Goal: Use online tool/utility: Utilize a website feature to perform a specific function

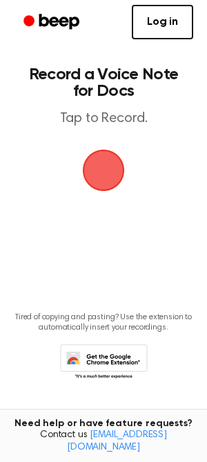
click at [96, 165] on span "button" at bounding box center [103, 170] width 45 height 45
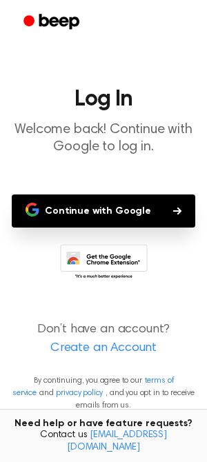
click at [107, 218] on button "Continue with Google" at bounding box center [103, 210] width 183 height 33
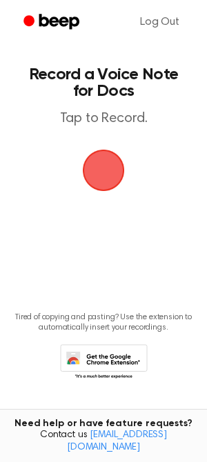
click at [105, 169] on span "button" at bounding box center [104, 170] width 50 height 50
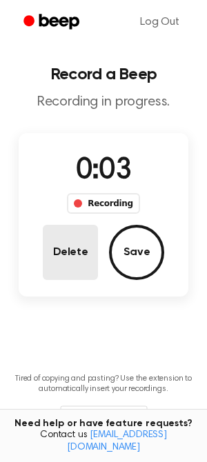
click at [73, 260] on button "Delete" at bounding box center [70, 252] width 55 height 55
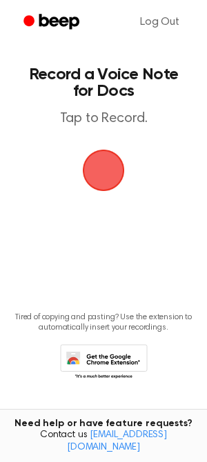
click at [100, 176] on span "button" at bounding box center [104, 170] width 42 height 42
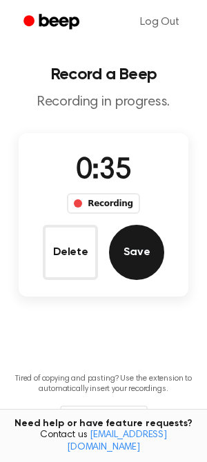
click at [136, 248] on button "Save" at bounding box center [136, 252] width 55 height 55
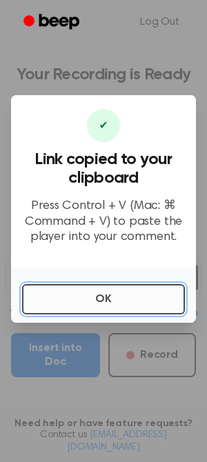
click at [107, 305] on button "OK" at bounding box center [103, 299] width 163 height 30
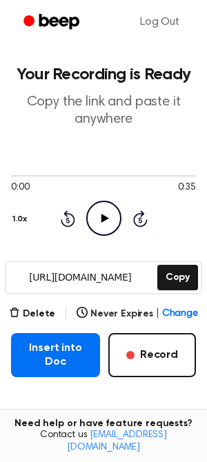
click at [108, 206] on icon "Play Audio" at bounding box center [103, 217] width 35 height 35
click at [29, 303] on main "Your Recording is Ready Copy the link and paste it anywhere 0:34 0:35 Your brow…" at bounding box center [103, 281] width 207 height 562
click at [29, 314] on button "Delete" at bounding box center [32, 314] width 46 height 14
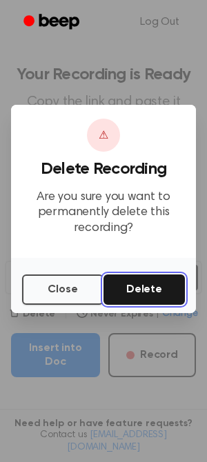
click at [142, 291] on button "Delete" at bounding box center [143, 289] width 81 height 30
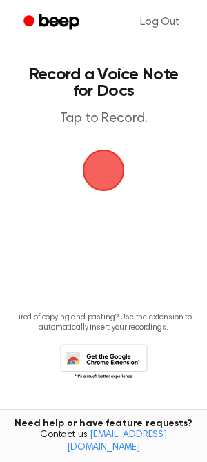
click at [103, 169] on span "button" at bounding box center [103, 170] width 45 height 45
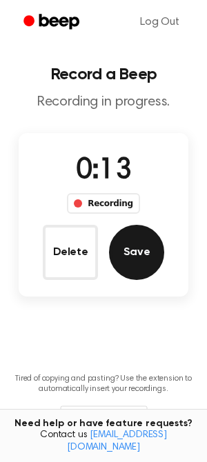
click at [130, 262] on button "Save" at bounding box center [136, 252] width 55 height 55
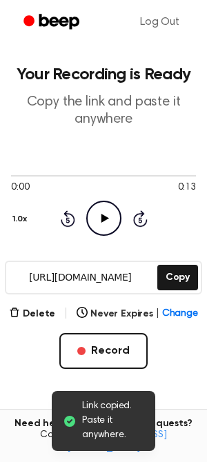
click at [93, 217] on icon "Play Audio" at bounding box center [103, 217] width 35 height 35
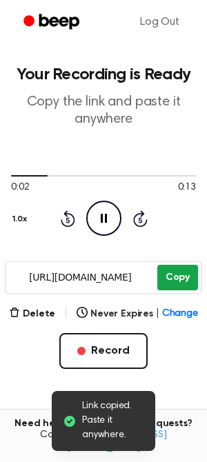
click at [186, 285] on button "Copy" at bounding box center [177, 277] width 41 height 25
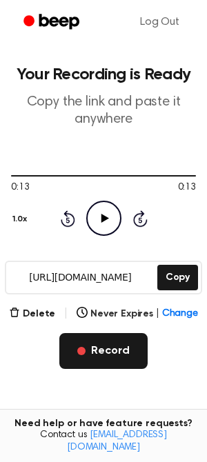
click at [123, 351] on button "Record" at bounding box center [102, 351] width 87 height 36
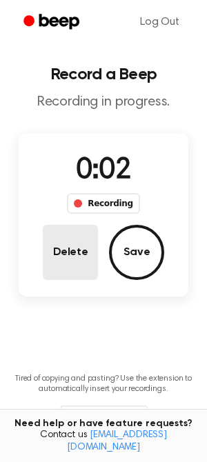
click at [85, 254] on button "Delete" at bounding box center [70, 252] width 55 height 55
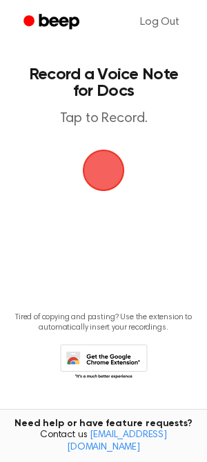
click at [101, 180] on span "button" at bounding box center [104, 170] width 42 height 42
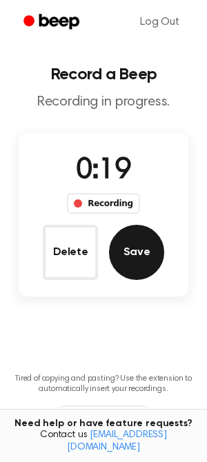
click at [127, 259] on button "Save" at bounding box center [136, 252] width 55 height 55
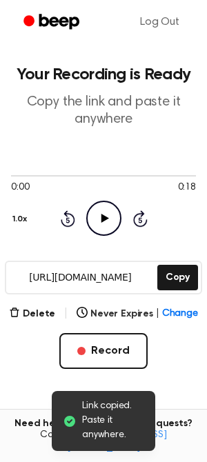
click at [109, 229] on icon "Play Audio" at bounding box center [103, 217] width 35 height 35
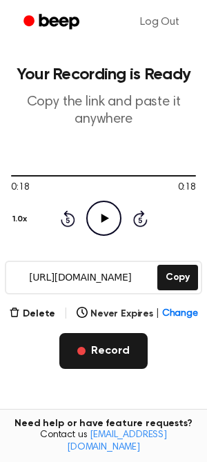
click at [103, 354] on button "Record" at bounding box center [102, 351] width 87 height 36
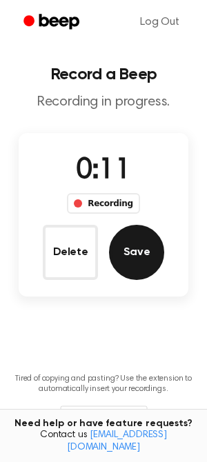
click at [131, 254] on button "Save" at bounding box center [136, 252] width 55 height 55
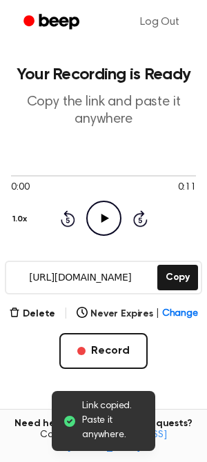
click at [110, 212] on icon "Play Audio" at bounding box center [103, 217] width 35 height 35
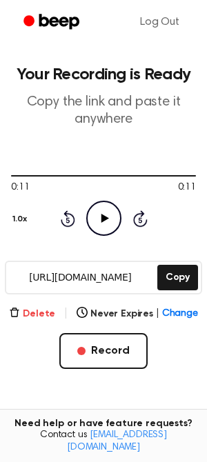
click at [46, 317] on button "Delete" at bounding box center [32, 314] width 46 height 14
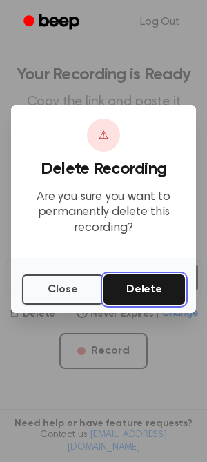
click at [158, 281] on button "Delete" at bounding box center [143, 289] width 81 height 30
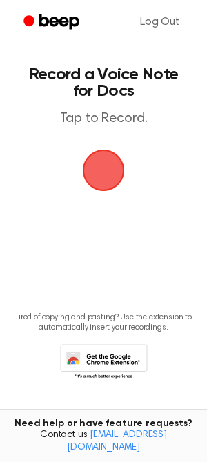
click at [111, 165] on span "button" at bounding box center [103, 170] width 45 height 45
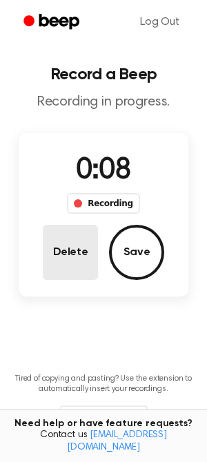
click at [79, 249] on button "Delete" at bounding box center [70, 252] width 55 height 55
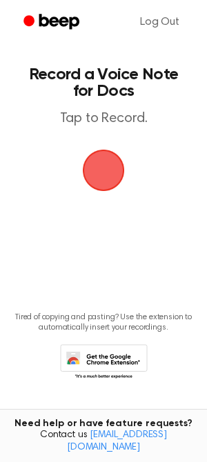
click at [103, 183] on span "button" at bounding box center [103, 170] width 55 height 55
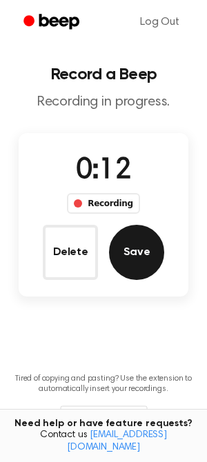
click at [118, 254] on button "Save" at bounding box center [136, 252] width 55 height 55
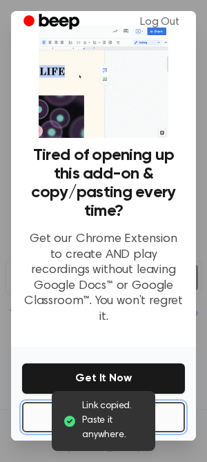
click at [44, 409] on button "No Thanks" at bounding box center [103, 417] width 163 height 30
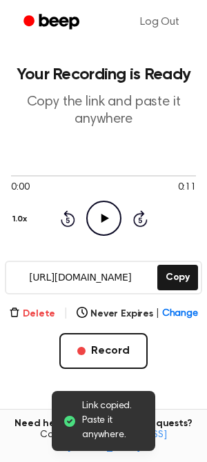
click at [38, 315] on button "Delete" at bounding box center [32, 314] width 46 height 14
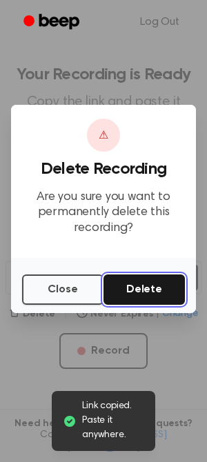
click at [139, 282] on button "Delete" at bounding box center [143, 289] width 81 height 30
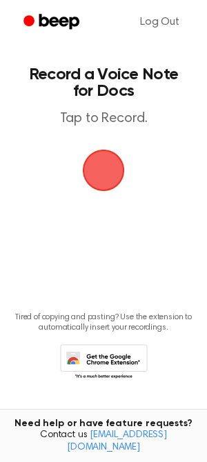
click at [105, 176] on span "button" at bounding box center [103, 170] width 39 height 39
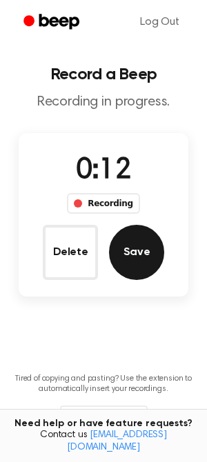
click at [127, 254] on button "Save" at bounding box center [136, 252] width 55 height 55
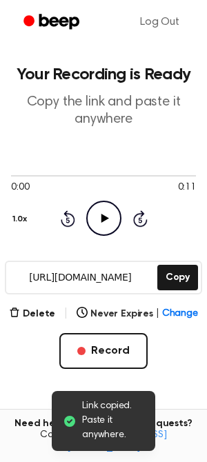
click at [96, 214] on icon "Play Audio" at bounding box center [103, 217] width 35 height 35
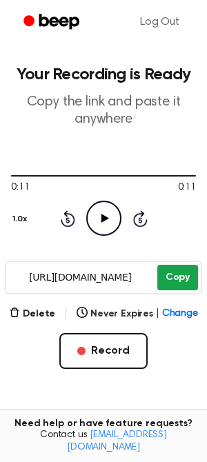
click at [174, 282] on button "Copy" at bounding box center [177, 277] width 41 height 25
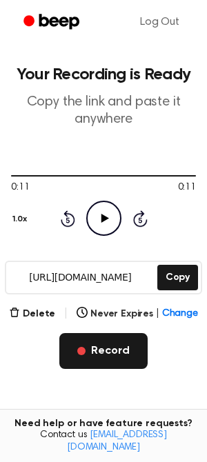
click at [115, 344] on button "Record" at bounding box center [102, 351] width 87 height 36
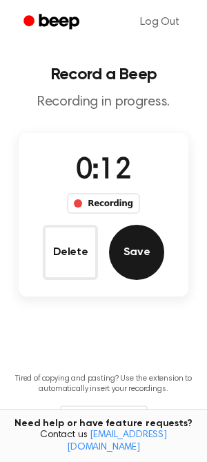
click at [121, 247] on button "Save" at bounding box center [136, 252] width 55 height 55
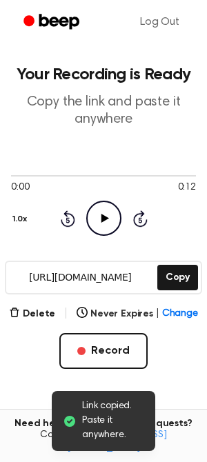
click at [110, 216] on icon "Play Audio" at bounding box center [103, 217] width 35 height 35
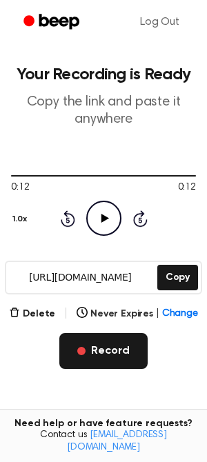
click at [118, 342] on button "Record" at bounding box center [102, 351] width 87 height 36
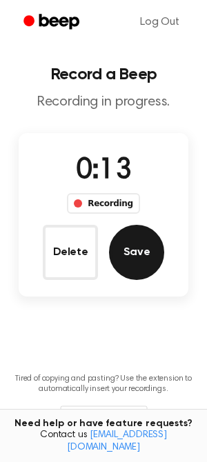
click at [146, 256] on button "Save" at bounding box center [136, 252] width 55 height 55
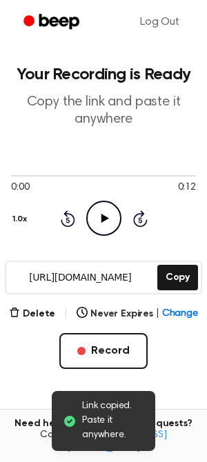
click at [107, 234] on circle at bounding box center [104, 218] width 34 height 34
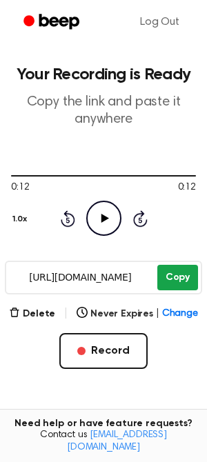
click at [178, 287] on button "Copy" at bounding box center [177, 277] width 41 height 25
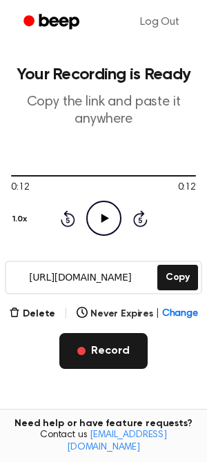
click at [110, 338] on button "Record" at bounding box center [102, 351] width 87 height 36
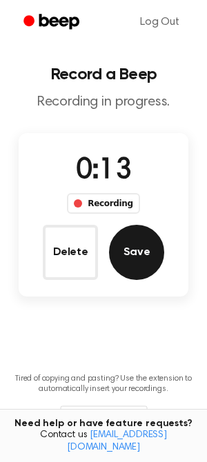
click at [141, 235] on button "Save" at bounding box center [136, 252] width 55 height 55
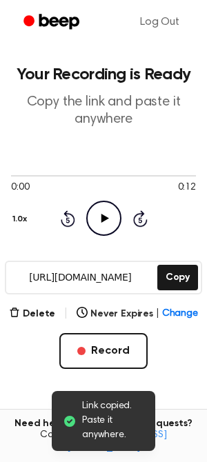
click at [99, 214] on icon "Play Audio" at bounding box center [103, 217] width 35 height 35
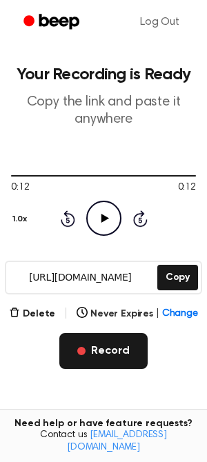
click at [99, 355] on button "Record" at bounding box center [102, 351] width 87 height 36
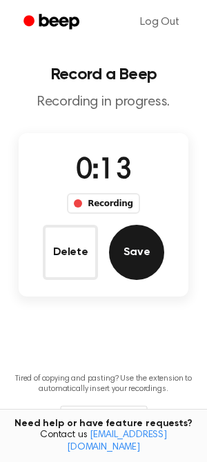
click at [124, 247] on button "Save" at bounding box center [136, 252] width 55 height 55
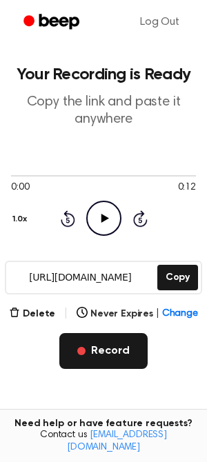
click at [110, 344] on button "Record" at bounding box center [102, 351] width 87 height 36
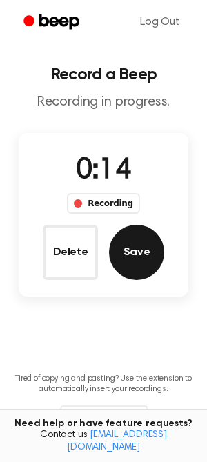
click at [132, 247] on button "Save" at bounding box center [136, 252] width 55 height 55
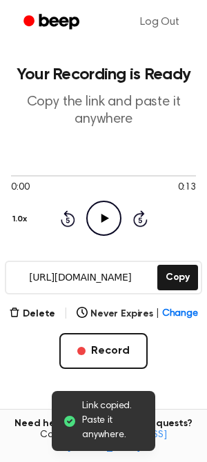
click at [106, 224] on icon "Play Audio" at bounding box center [103, 217] width 35 height 35
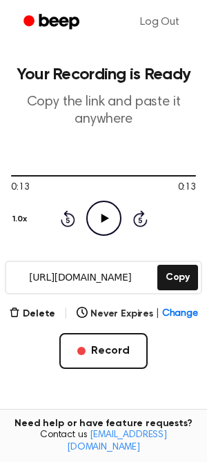
click at [107, 225] on icon "Play Audio" at bounding box center [103, 217] width 35 height 35
click at [107, 227] on icon "Pause Audio" at bounding box center [103, 217] width 35 height 35
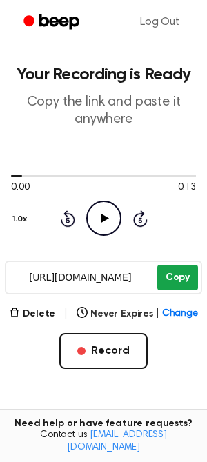
click at [189, 278] on button "Copy" at bounding box center [177, 277] width 41 height 25
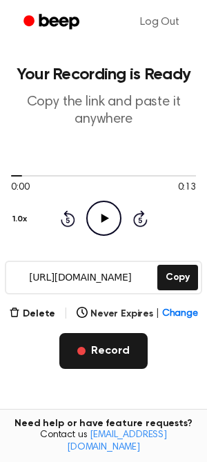
click at [87, 342] on button "Record" at bounding box center [102, 351] width 87 height 36
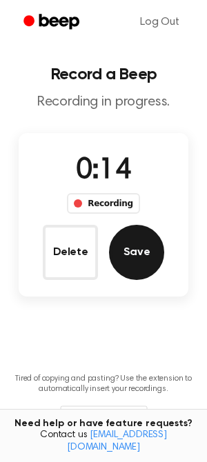
click at [144, 254] on button "Save" at bounding box center [136, 252] width 55 height 55
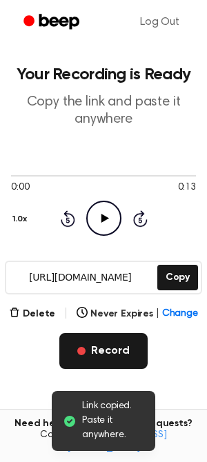
click at [101, 347] on button "Record" at bounding box center [102, 351] width 87 height 36
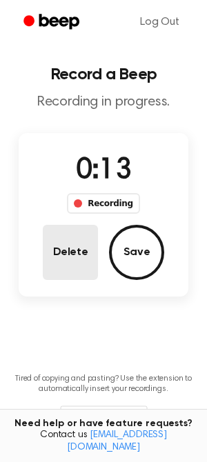
click at [71, 276] on button "Delete" at bounding box center [70, 252] width 55 height 55
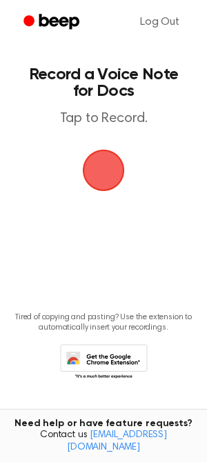
click at [92, 188] on span "button" at bounding box center [104, 170] width 42 height 42
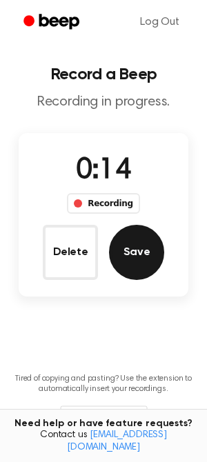
click at [140, 263] on button "Save" at bounding box center [136, 252] width 55 height 55
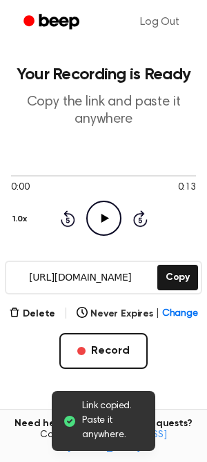
click at [102, 231] on icon "Play Audio" at bounding box center [103, 217] width 35 height 35
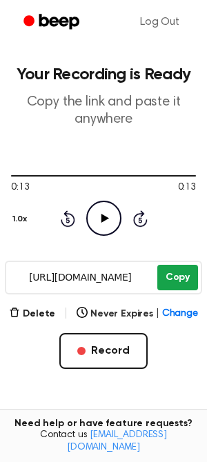
click at [189, 286] on button "Copy" at bounding box center [177, 277] width 41 height 25
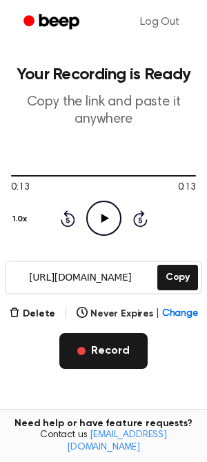
click at [106, 364] on button "Record" at bounding box center [102, 351] width 87 height 36
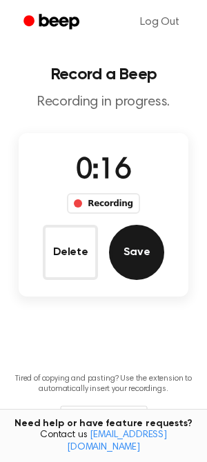
click at [127, 255] on button "Save" at bounding box center [136, 252] width 55 height 55
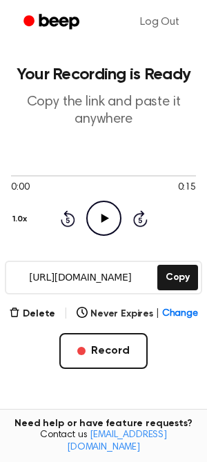
click at [103, 220] on icon at bounding box center [105, 218] width 8 height 9
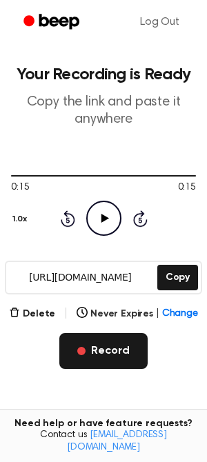
click at [84, 355] on button "Record" at bounding box center [102, 351] width 87 height 36
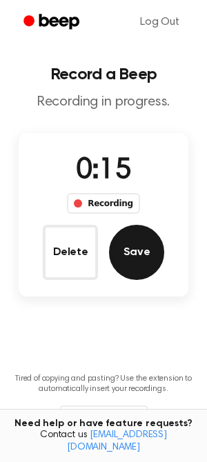
click at [127, 251] on button "Save" at bounding box center [136, 252] width 55 height 55
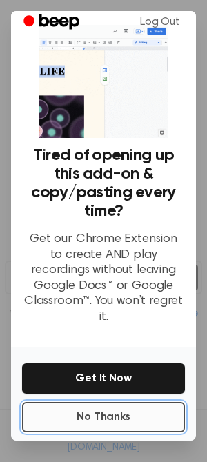
click at [132, 402] on button "No Thanks" at bounding box center [103, 417] width 163 height 30
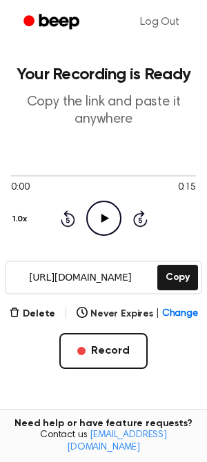
click at [98, 228] on icon "Play Audio" at bounding box center [103, 217] width 35 height 35
click at [100, 222] on icon "Play Audio" at bounding box center [103, 217] width 35 height 35
click at [100, 223] on icon "Pause Audio" at bounding box center [103, 217] width 35 height 35
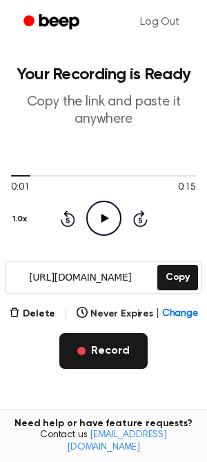
click at [98, 351] on button "Record" at bounding box center [102, 351] width 87 height 36
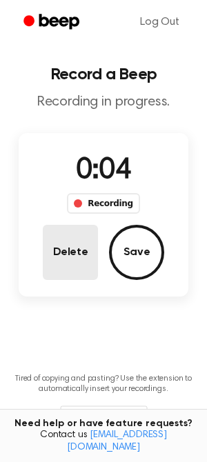
click at [83, 252] on button "Delete" at bounding box center [70, 252] width 55 height 55
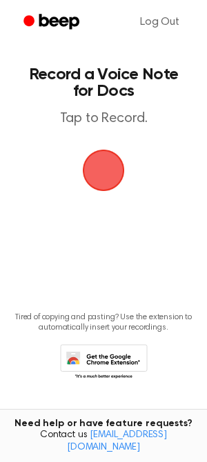
click at [103, 174] on span "button" at bounding box center [103, 170] width 39 height 39
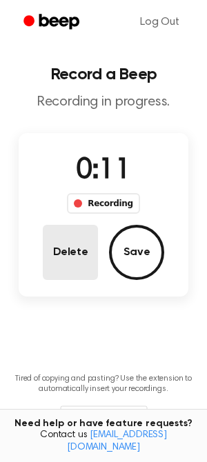
click at [80, 251] on button "Delete" at bounding box center [70, 252] width 55 height 55
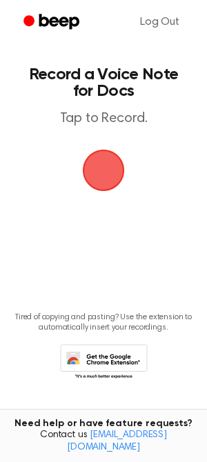
click at [113, 178] on span "button" at bounding box center [103, 170] width 39 height 39
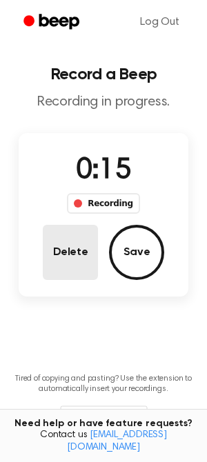
click at [74, 247] on button "Delete" at bounding box center [70, 252] width 55 height 55
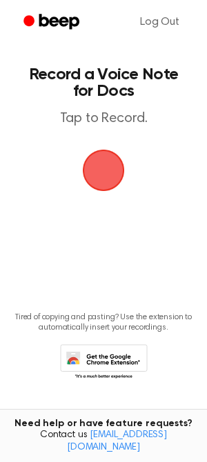
click at [101, 174] on span "button" at bounding box center [103, 170] width 39 height 39
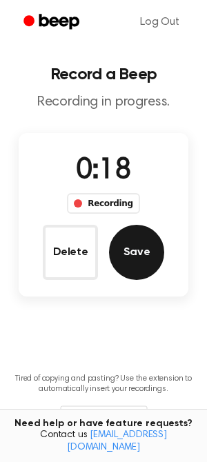
click at [132, 259] on button "Save" at bounding box center [136, 252] width 55 height 55
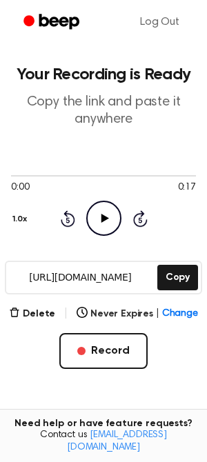
click at [101, 228] on icon "Play Audio" at bounding box center [103, 217] width 35 height 35
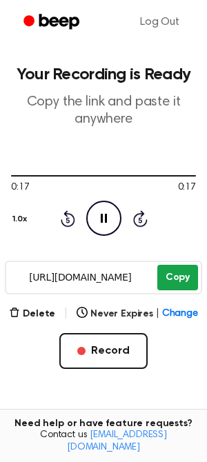
click at [171, 279] on button "Copy" at bounding box center [177, 277] width 41 height 25
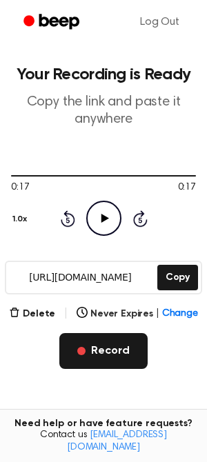
click at [109, 347] on button "Record" at bounding box center [102, 351] width 87 height 36
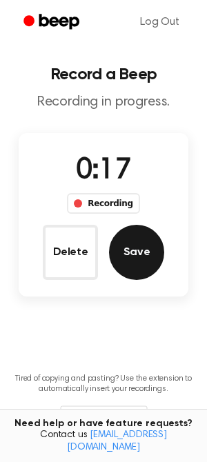
click at [136, 248] on button "Save" at bounding box center [136, 252] width 55 height 55
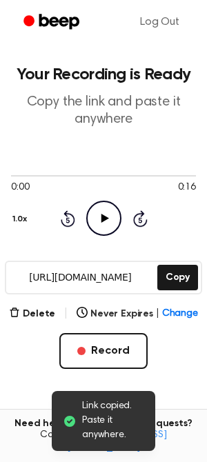
click at [103, 218] on icon at bounding box center [105, 218] width 8 height 9
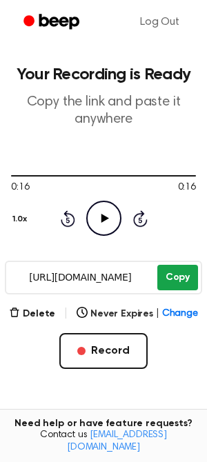
click at [178, 274] on button "Copy" at bounding box center [177, 277] width 41 height 25
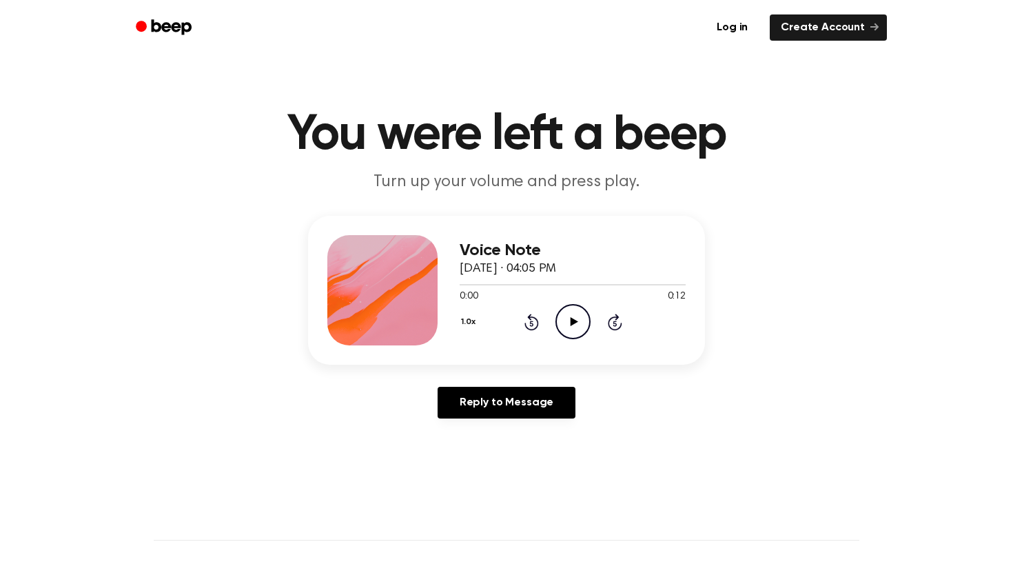
click at [581, 319] on icon "Play Audio" at bounding box center [572, 321] width 35 height 35
